Goal: Task Accomplishment & Management: Use online tool/utility

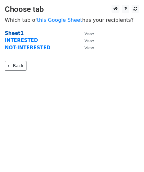
click at [14, 32] on strong "Sheet1" at bounding box center [14, 33] width 19 height 6
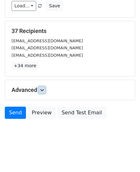
click at [42, 89] on icon at bounding box center [42, 90] width 4 height 4
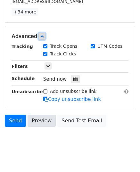
scroll to position [130, 0]
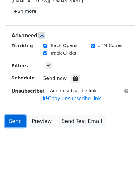
click at [16, 120] on link "Send" at bounding box center [15, 121] width 21 height 12
